Goal: Navigation & Orientation: Find specific page/section

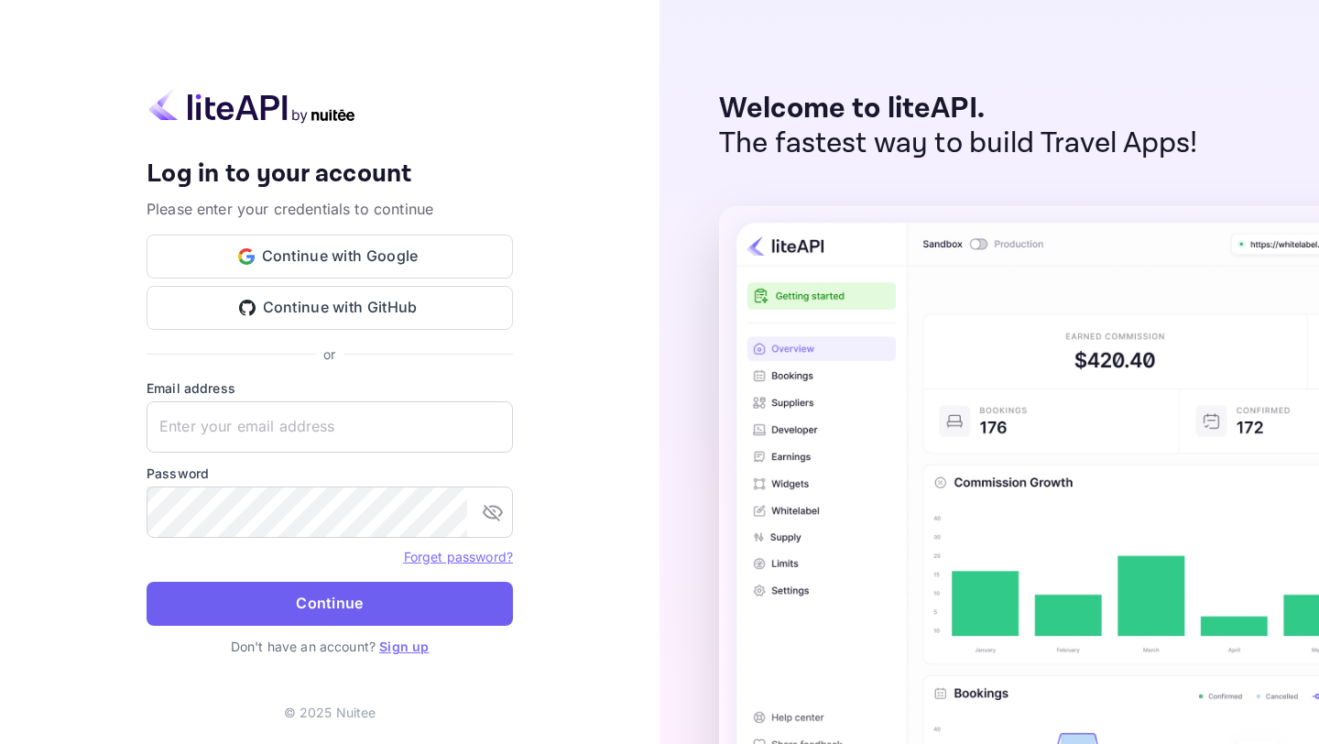
type input "business@minerave.co"
click at [317, 592] on button "Continue" at bounding box center [330, 604] width 366 height 44
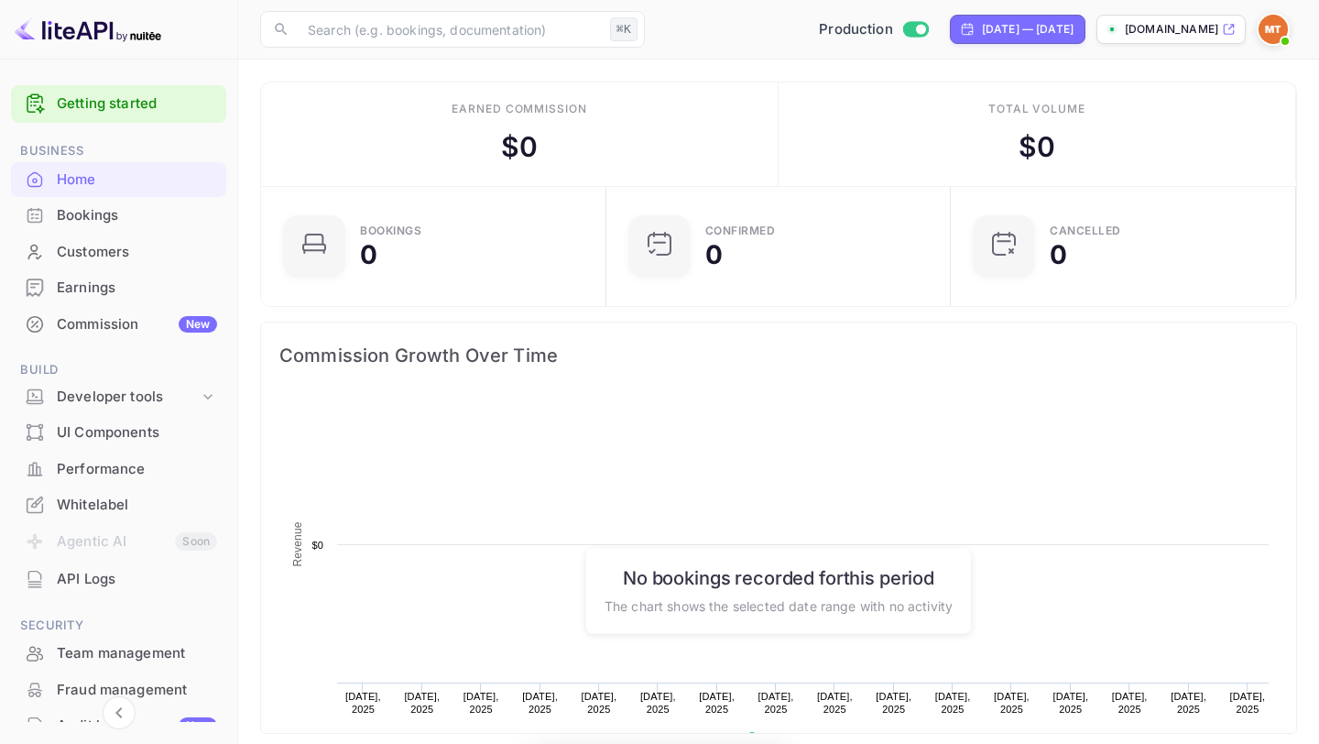
scroll to position [298, 334]
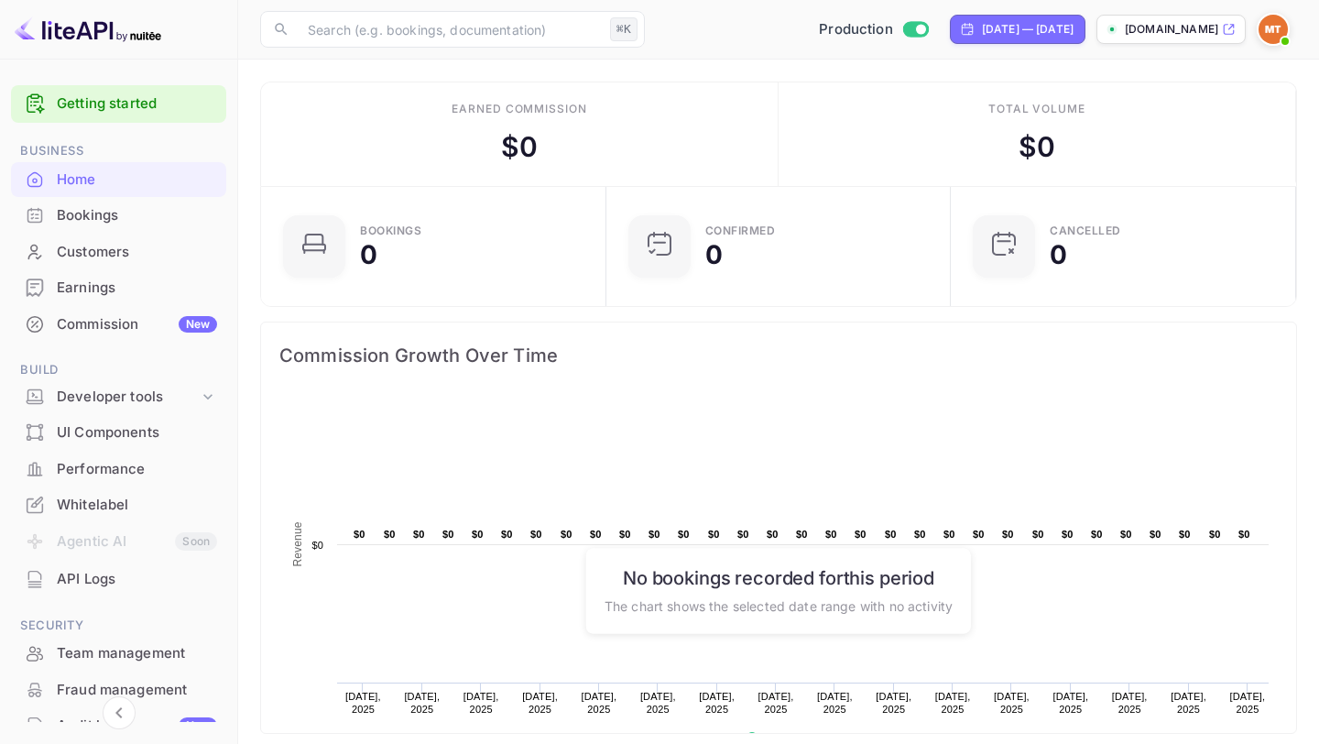
click at [1225, 35] on icon at bounding box center [1229, 29] width 14 height 13
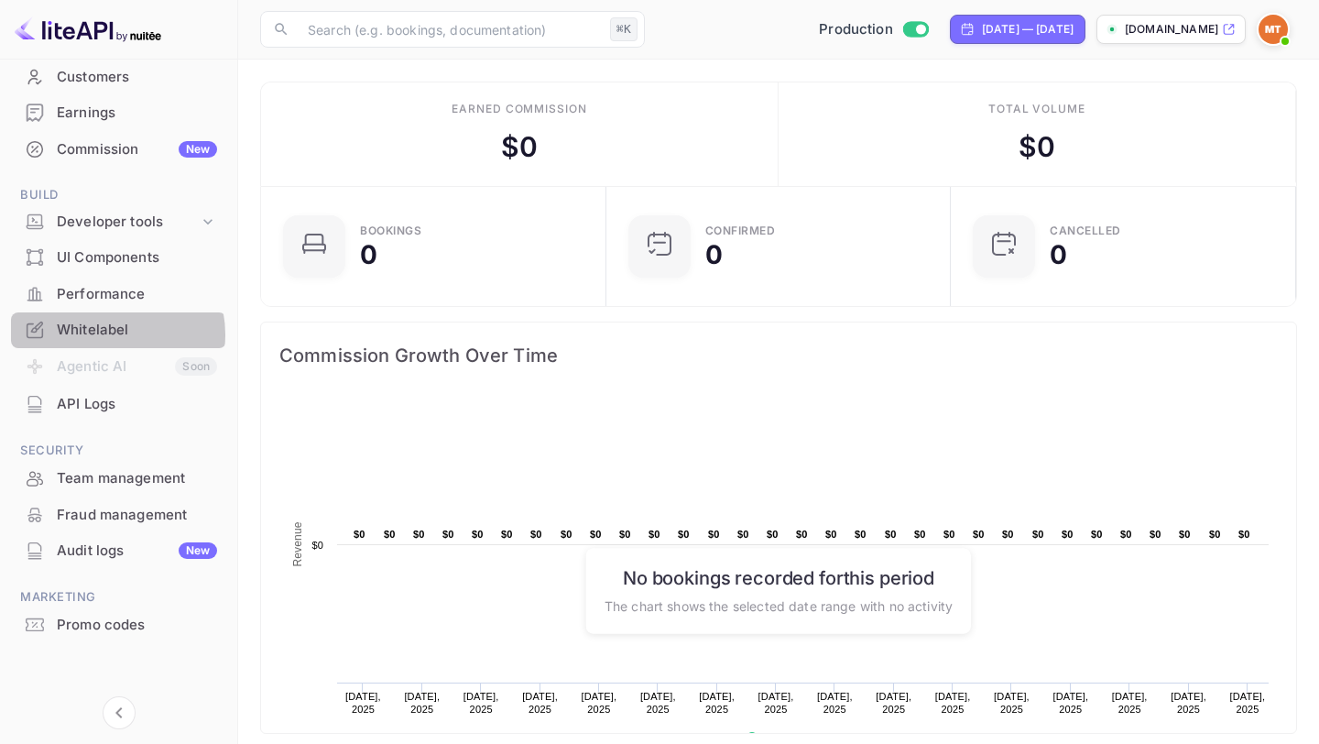
click at [108, 334] on div "Whitelabel" at bounding box center [137, 330] width 160 height 21
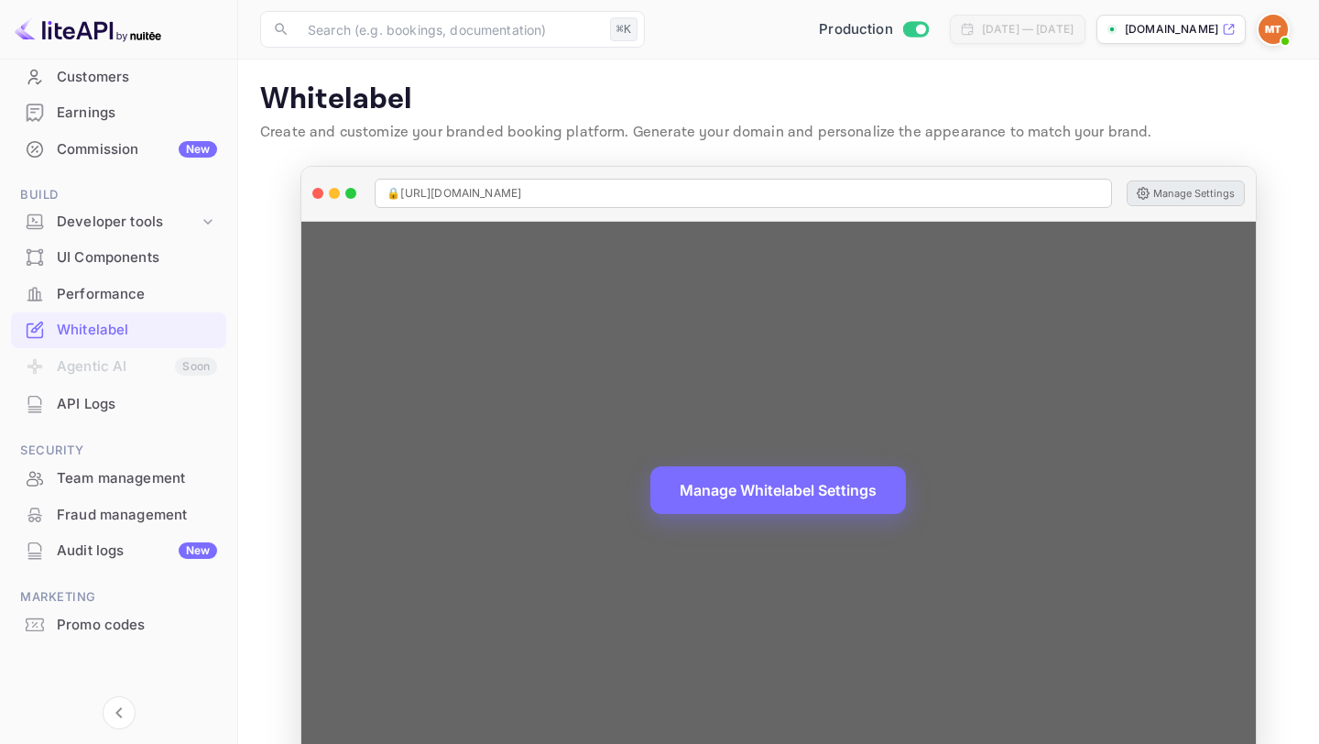
click at [1196, 194] on button "Manage Settings" at bounding box center [1186, 193] width 118 height 26
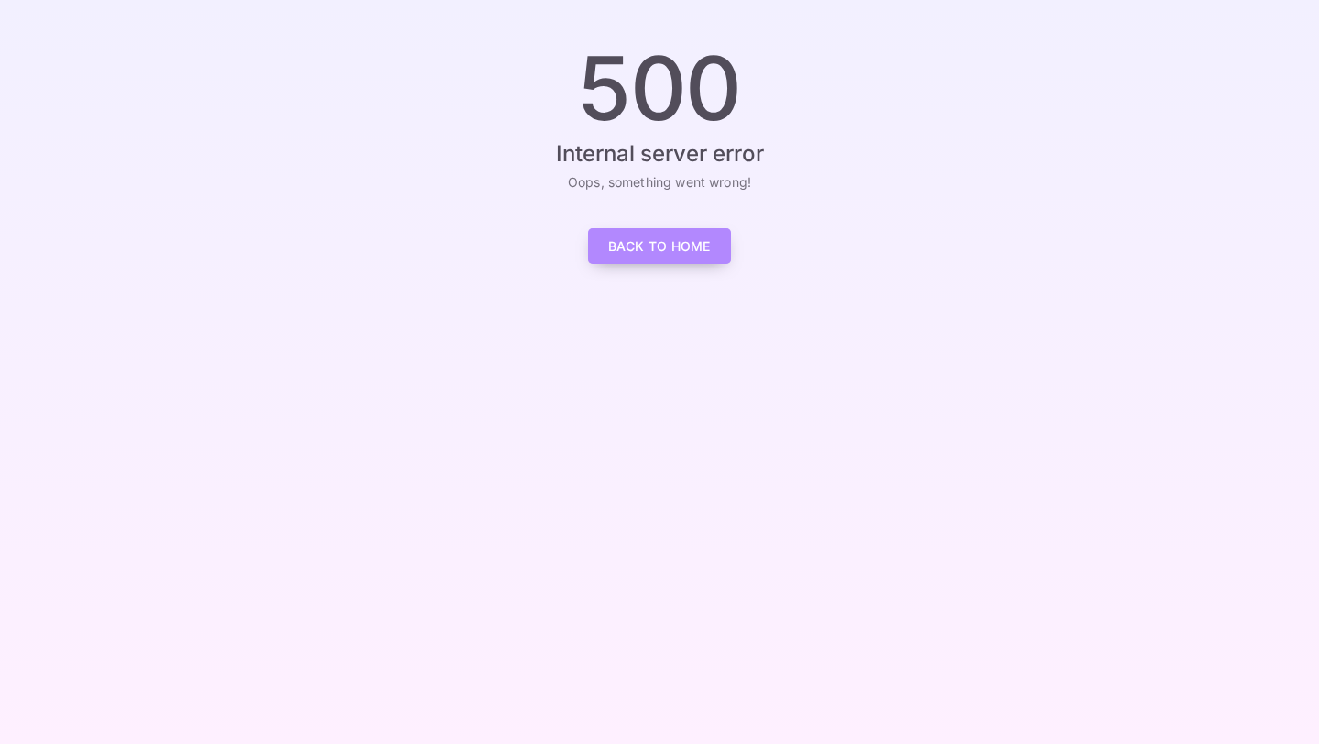
click at [655, 247] on link "Back to Home" at bounding box center [659, 246] width 143 height 36
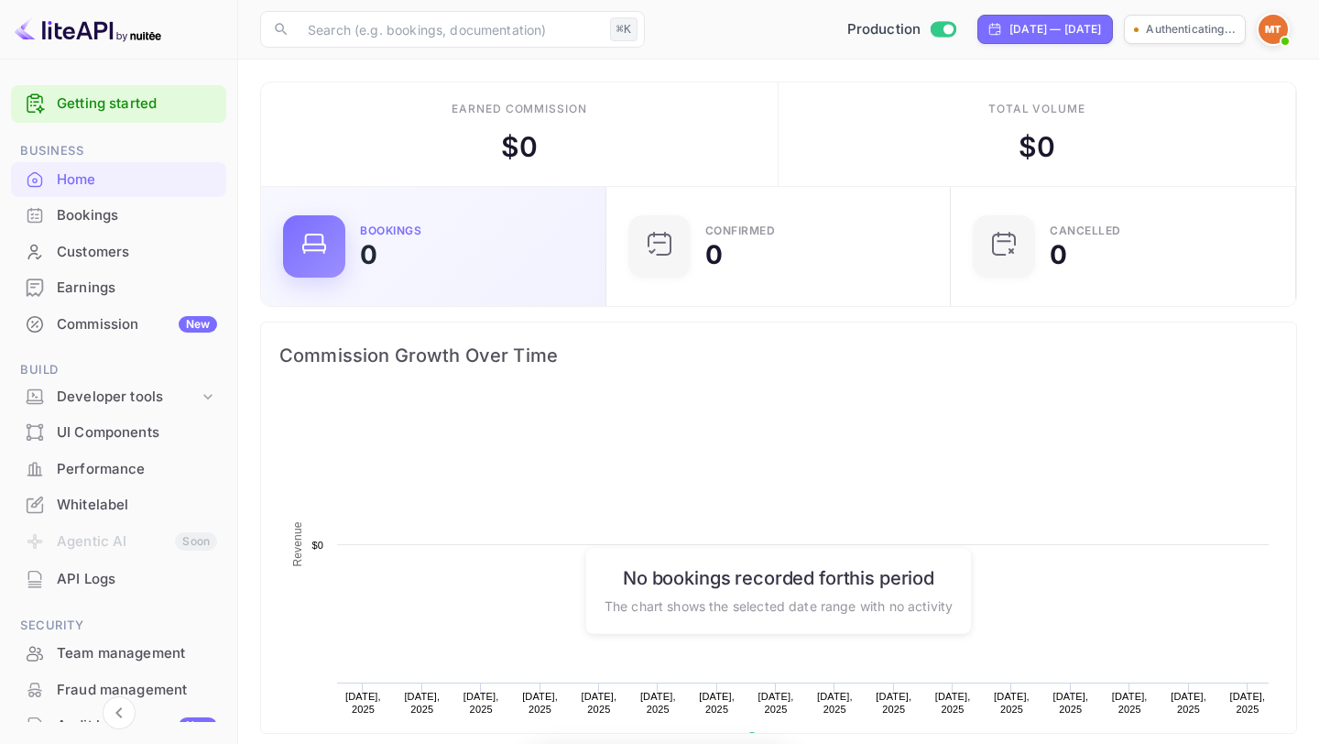
scroll to position [298, 334]
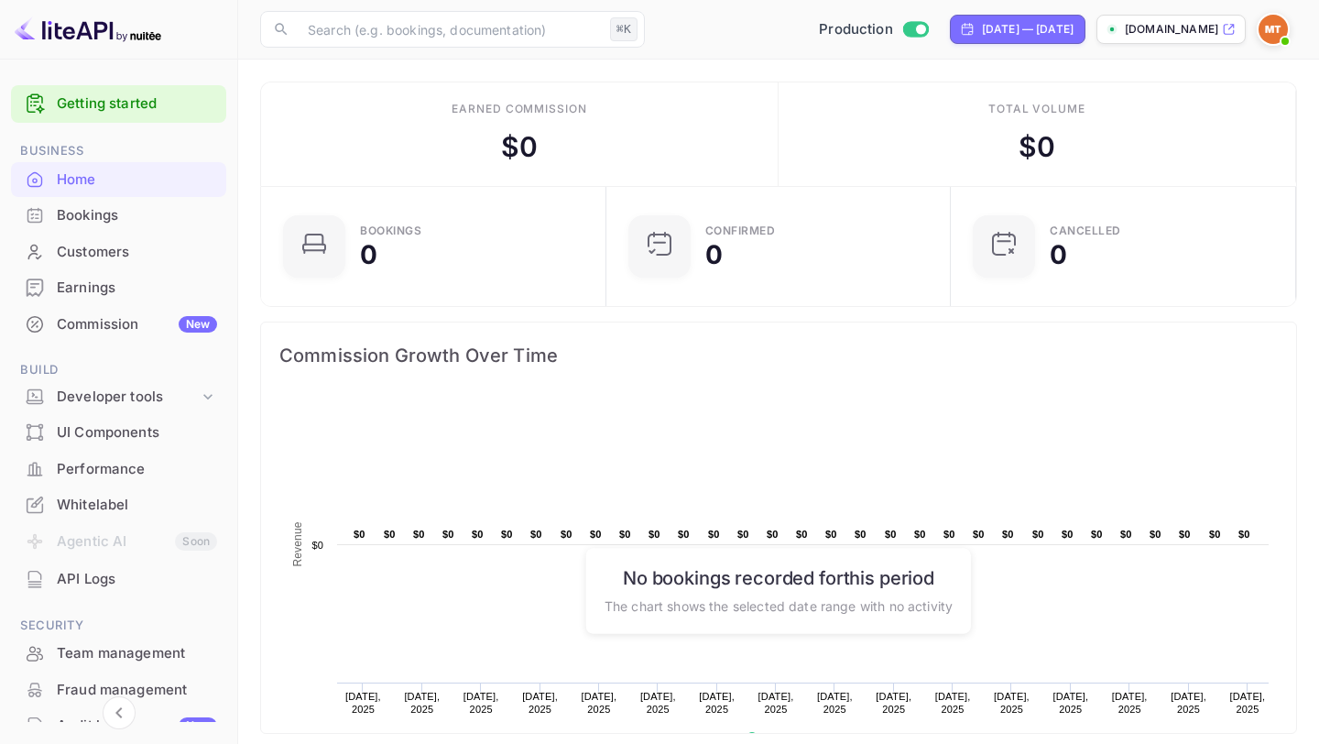
click at [92, 220] on div "Bookings" at bounding box center [137, 215] width 160 height 21
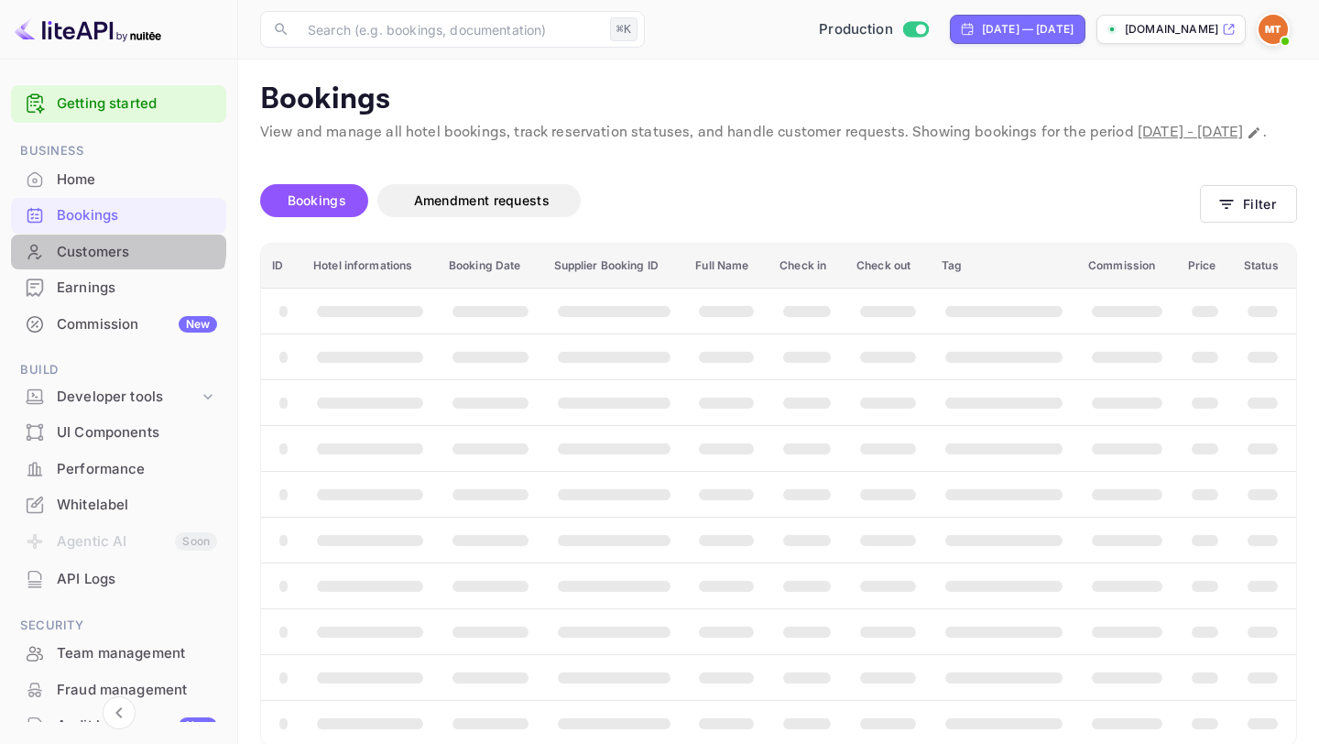
click at [98, 240] on div "Customers" at bounding box center [118, 253] width 215 height 36
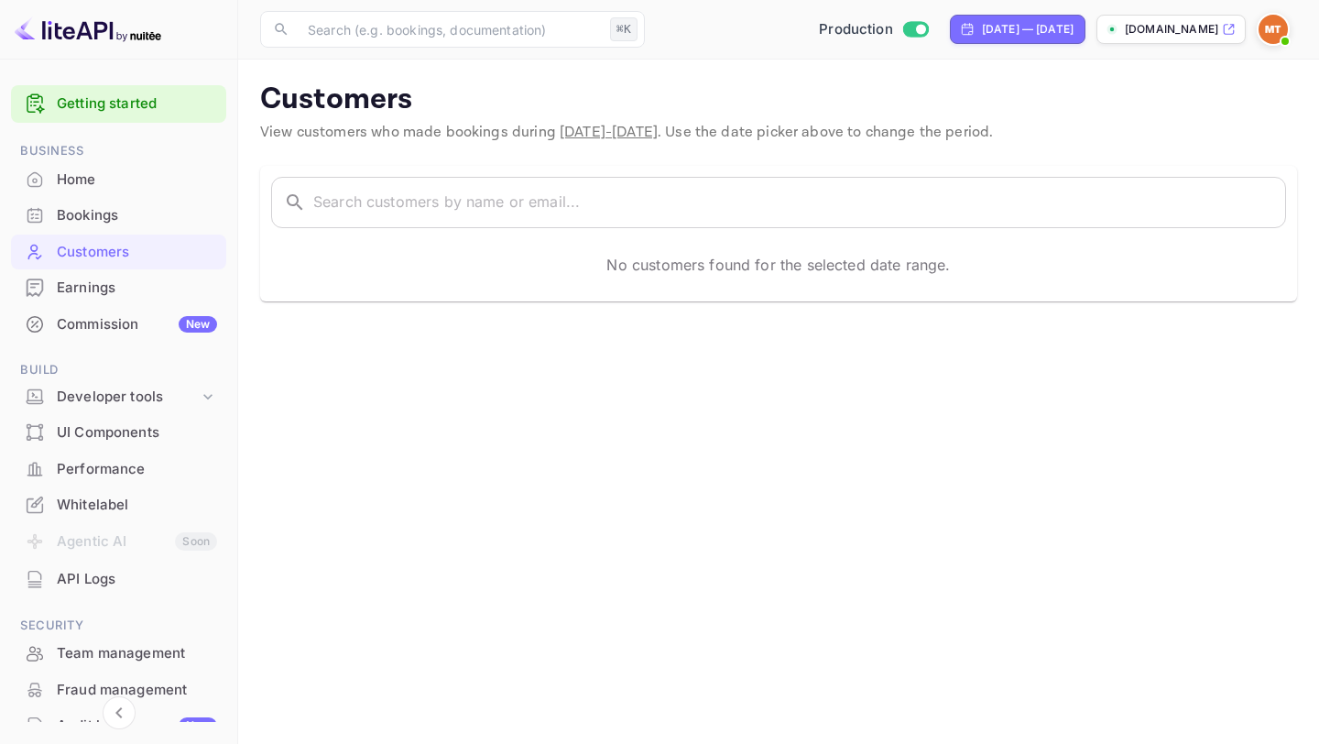
click at [101, 289] on div "Earnings" at bounding box center [137, 288] width 160 height 21
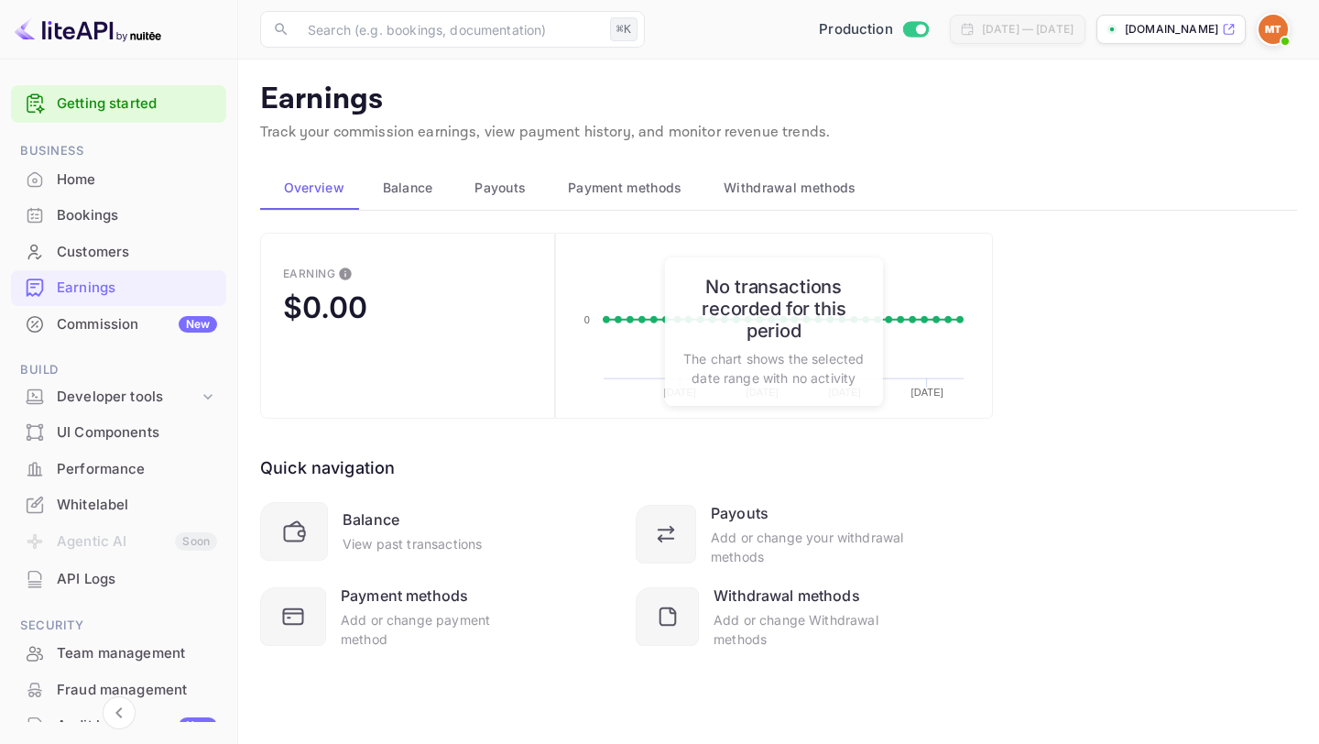
click at [106, 340] on div "Commission New" at bounding box center [118, 325] width 215 height 36
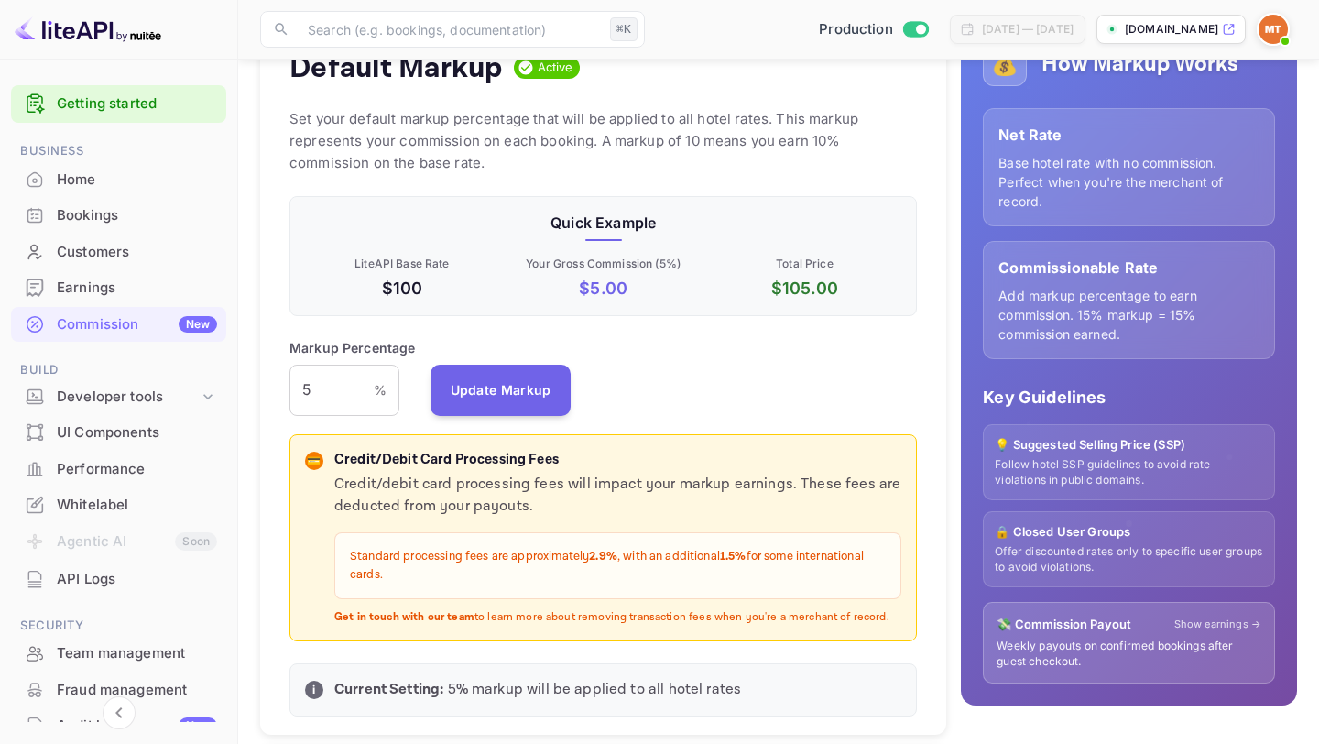
scroll to position [235, 0]
click at [116, 406] on div "Developer tools" at bounding box center [128, 397] width 142 height 21
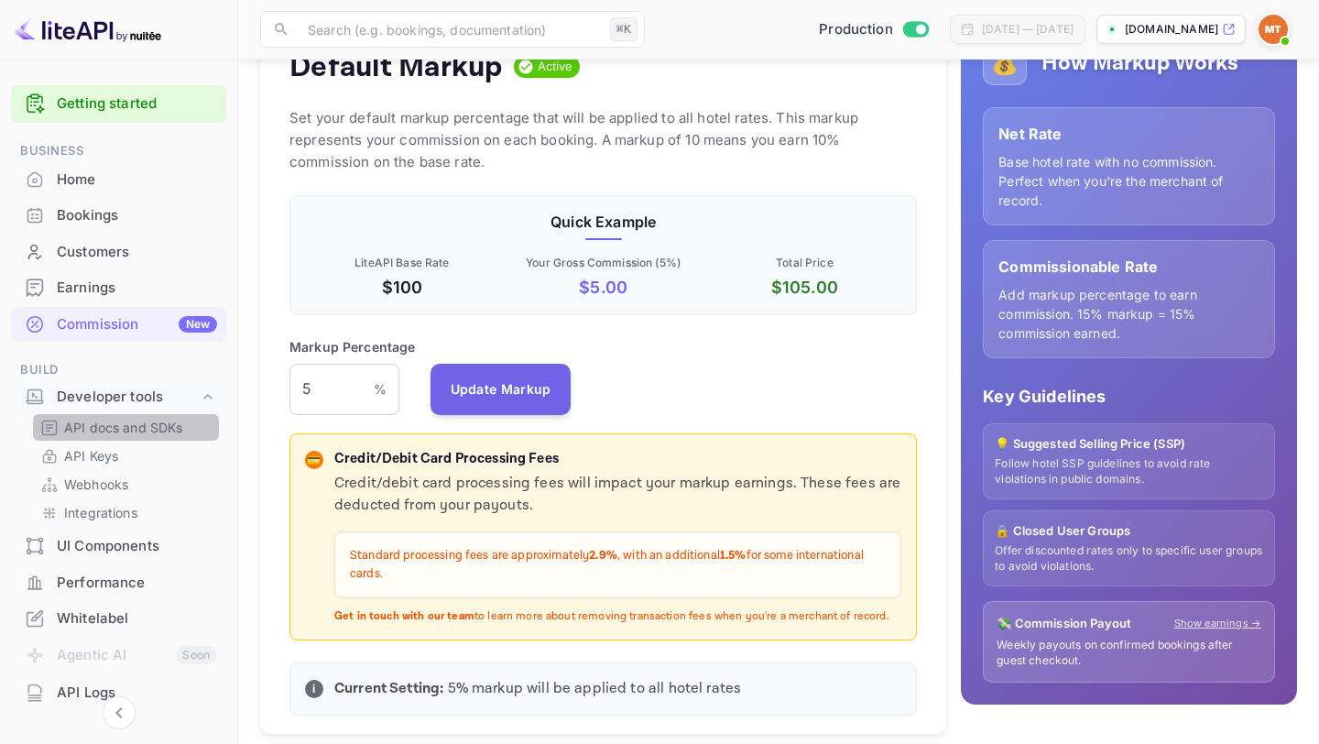
click at [129, 433] on p "API docs and SDKs" at bounding box center [123, 427] width 119 height 19
